Goal: Task Accomplishment & Management: Complete application form

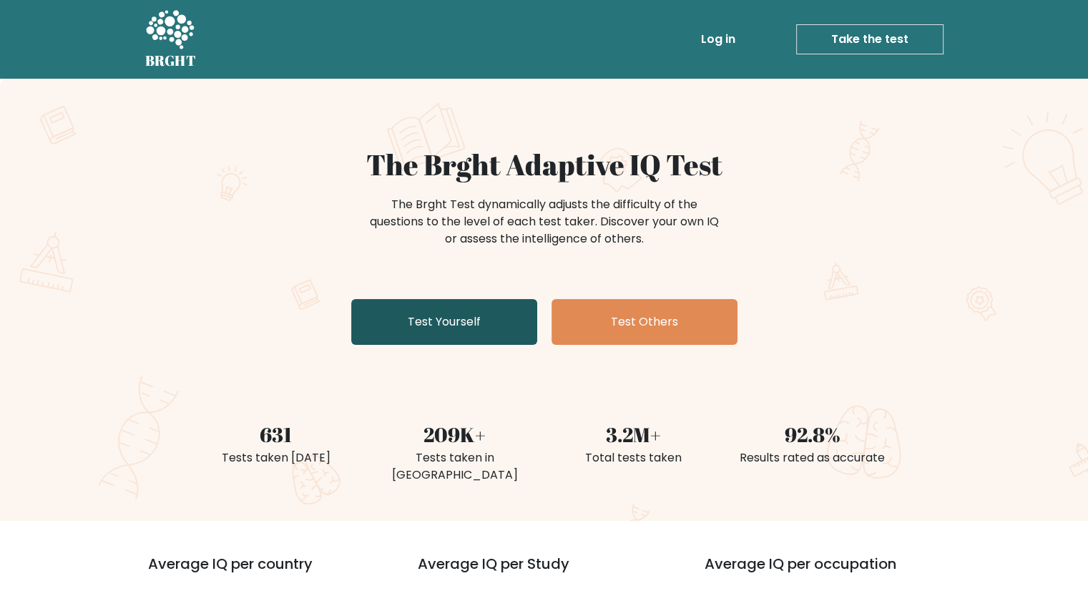
click at [439, 335] on link "Test Yourself" at bounding box center [444, 322] width 186 height 46
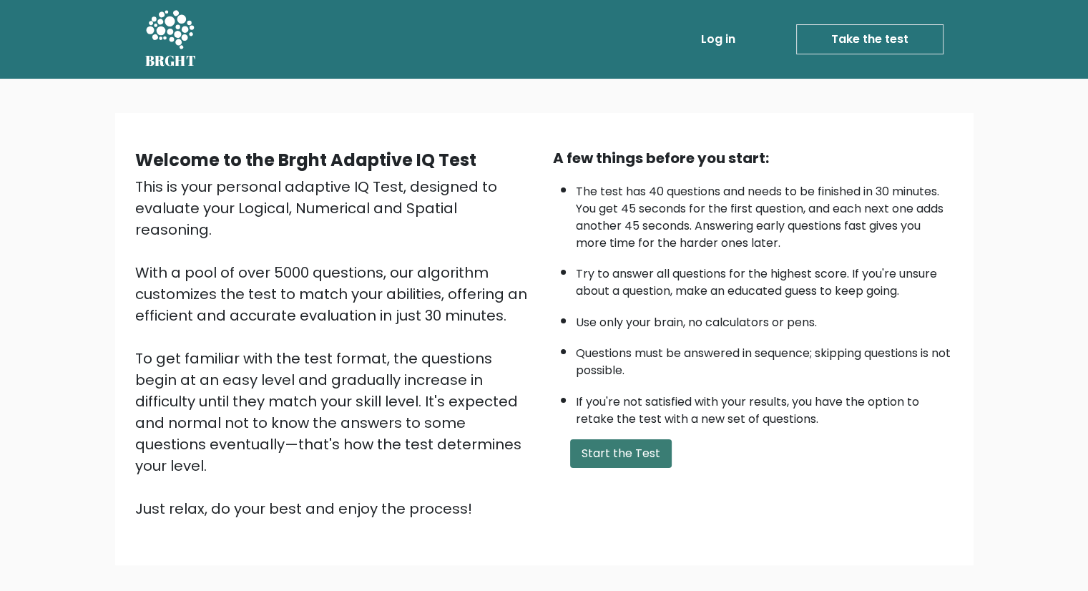
click at [587, 454] on button "Start the Test" at bounding box center [621, 453] width 102 height 29
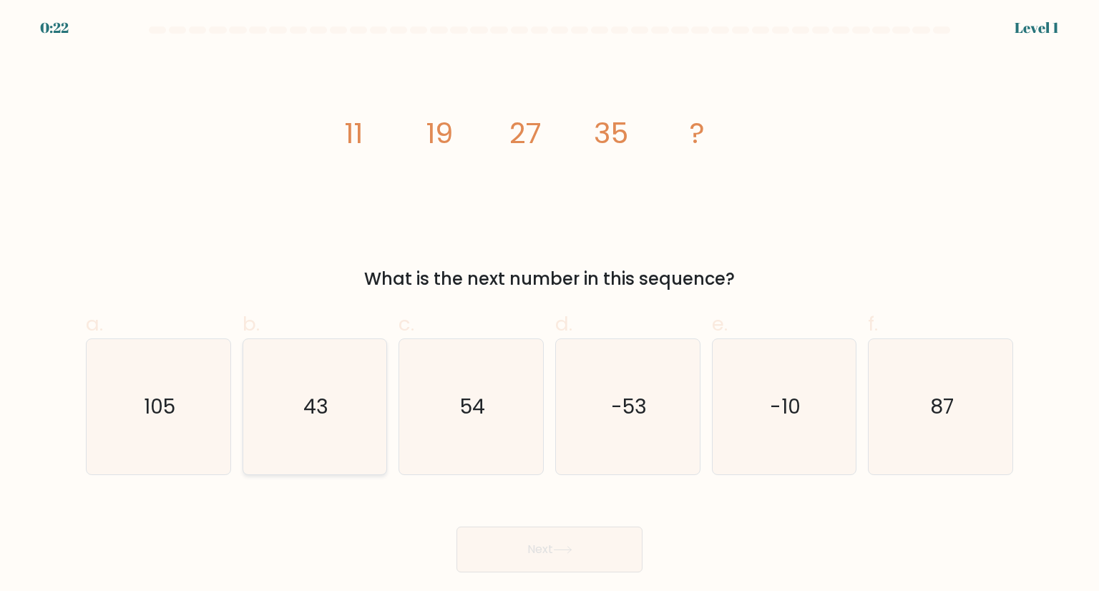
click at [361, 396] on icon "43" at bounding box center [315, 406] width 135 height 135
click at [549, 305] on input "b. 43" at bounding box center [549, 299] width 1 height 9
radio input "true"
click at [518, 537] on button "Next" at bounding box center [549, 550] width 186 height 46
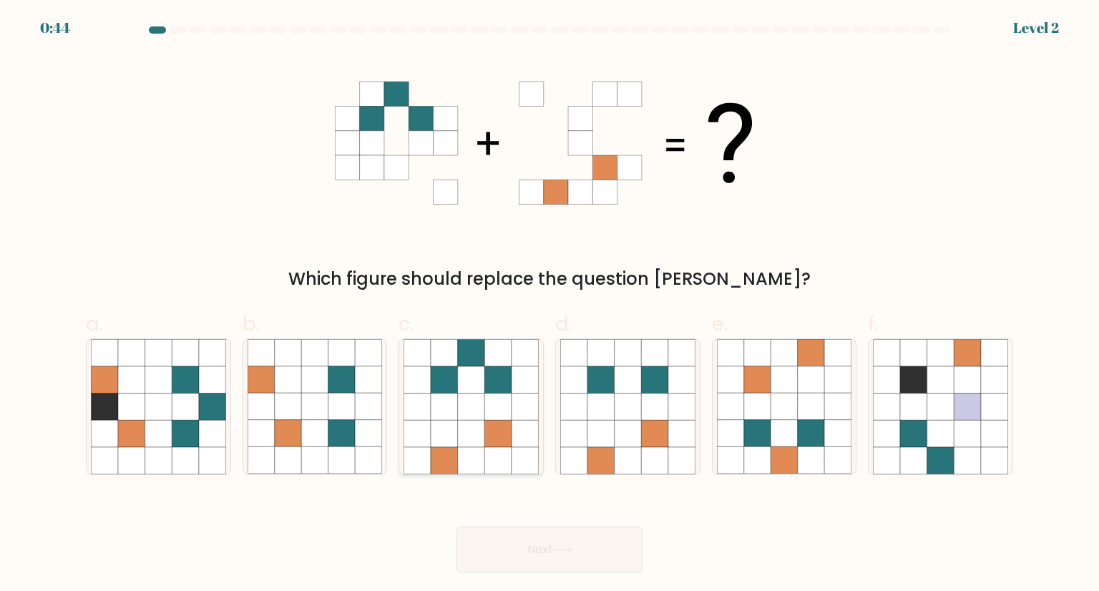
click at [532, 450] on icon at bounding box center [525, 460] width 27 height 27
click at [549, 305] on input "c." at bounding box center [549, 299] width 1 height 9
radio input "true"
click at [576, 537] on button "Next" at bounding box center [549, 550] width 186 height 46
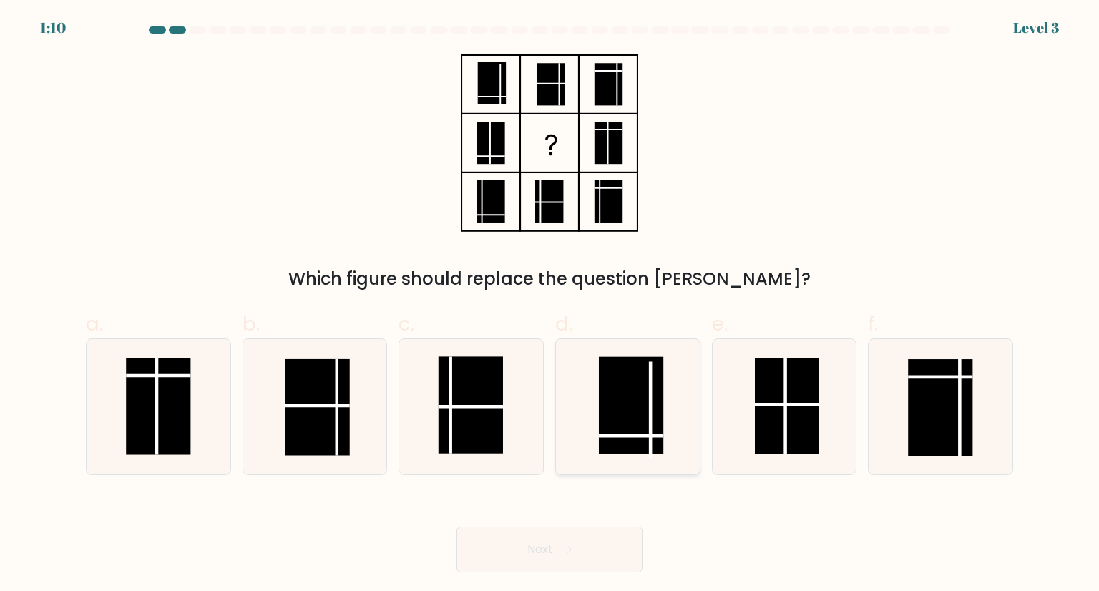
click at [632, 436] on line at bounding box center [631, 436] width 64 height 0
click at [550, 305] on input "d." at bounding box center [549, 299] width 1 height 9
radio input "true"
click at [543, 558] on button "Next" at bounding box center [549, 550] width 186 height 46
